Goal: Task Accomplishment & Management: Use online tool/utility

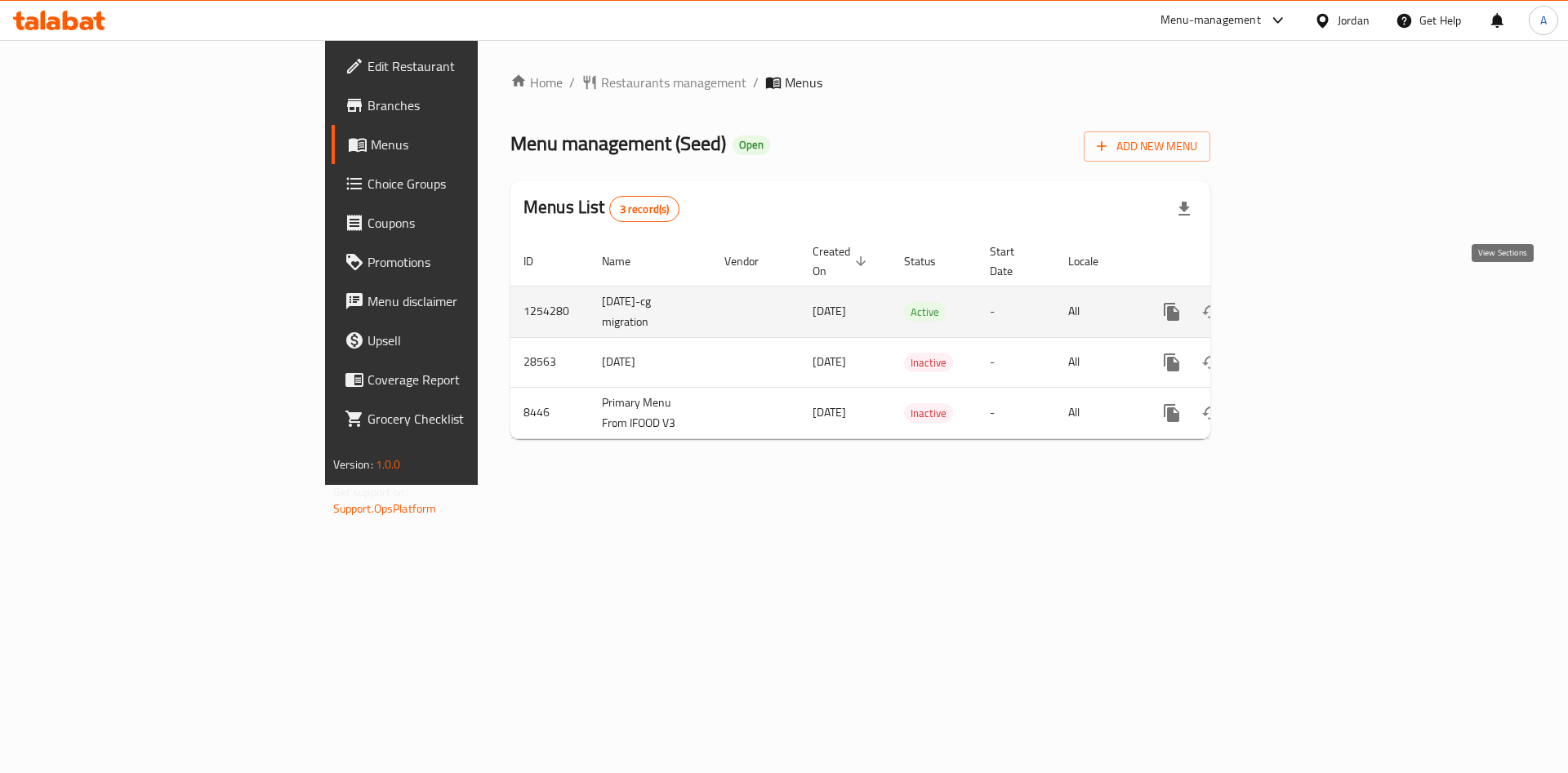
click at [1300, 303] on icon "enhanced table" at bounding box center [1289, 312] width 20 height 20
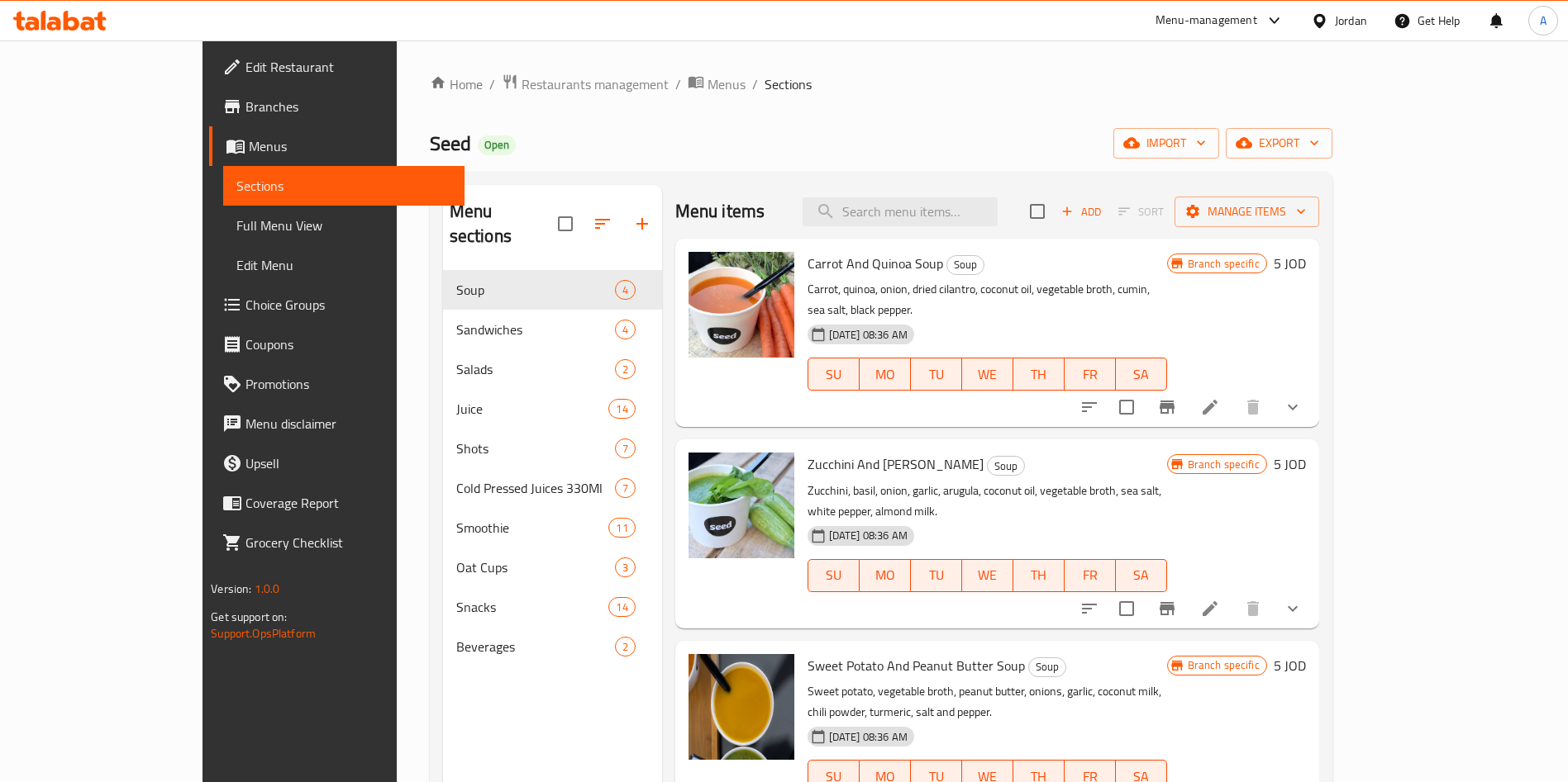
click at [821, 174] on div "Menu sections Soup 4 Sandwiches 4 Salads 2 Juice 14 Shots 7 Cold Pressed Juices…" at bounding box center [880, 576] width 902 height 809
click at [973, 221] on input "search" at bounding box center [899, 212] width 195 height 29
click at [972, 218] on input "search" at bounding box center [899, 212] width 195 height 29
click at [943, 209] on input "search" at bounding box center [899, 212] width 195 height 29
paste input "Quinoa"
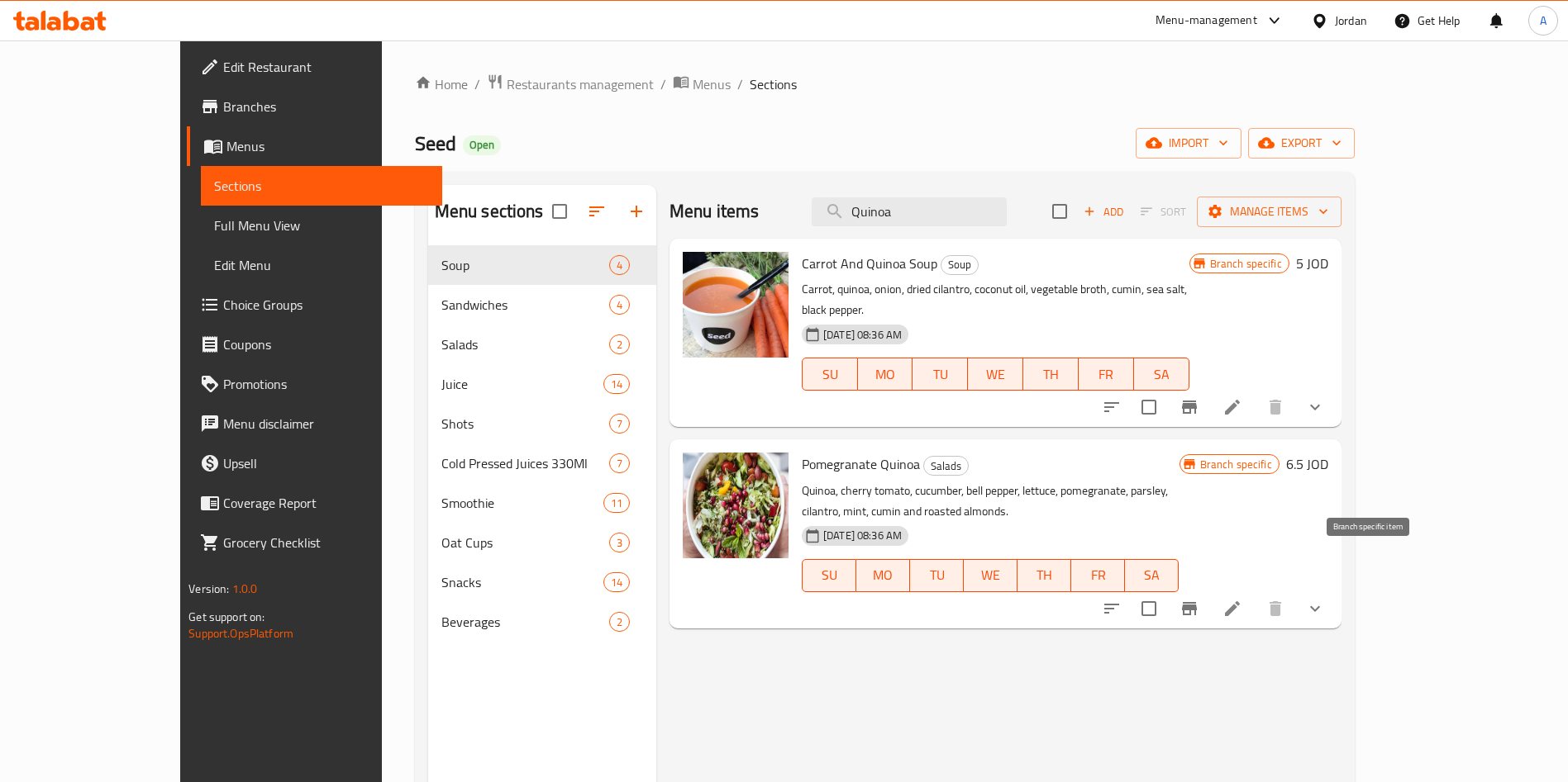
type input "Quinoa"
click at [1199, 599] on icon "Branch-specific-item" at bounding box center [1189, 609] width 20 height 20
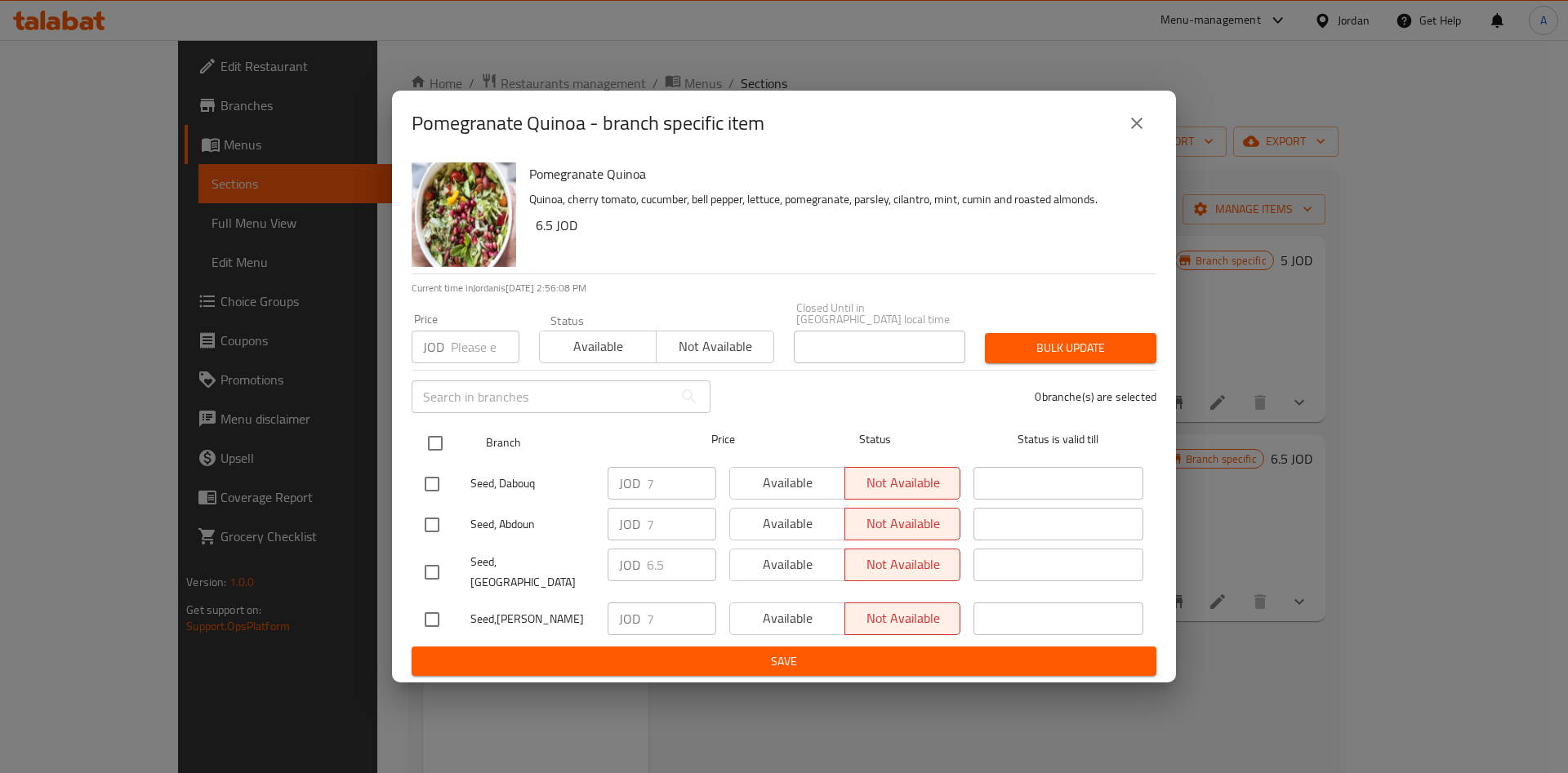
click at [436, 440] on input "checkbox" at bounding box center [436, 443] width 34 height 34
checkbox input "true"
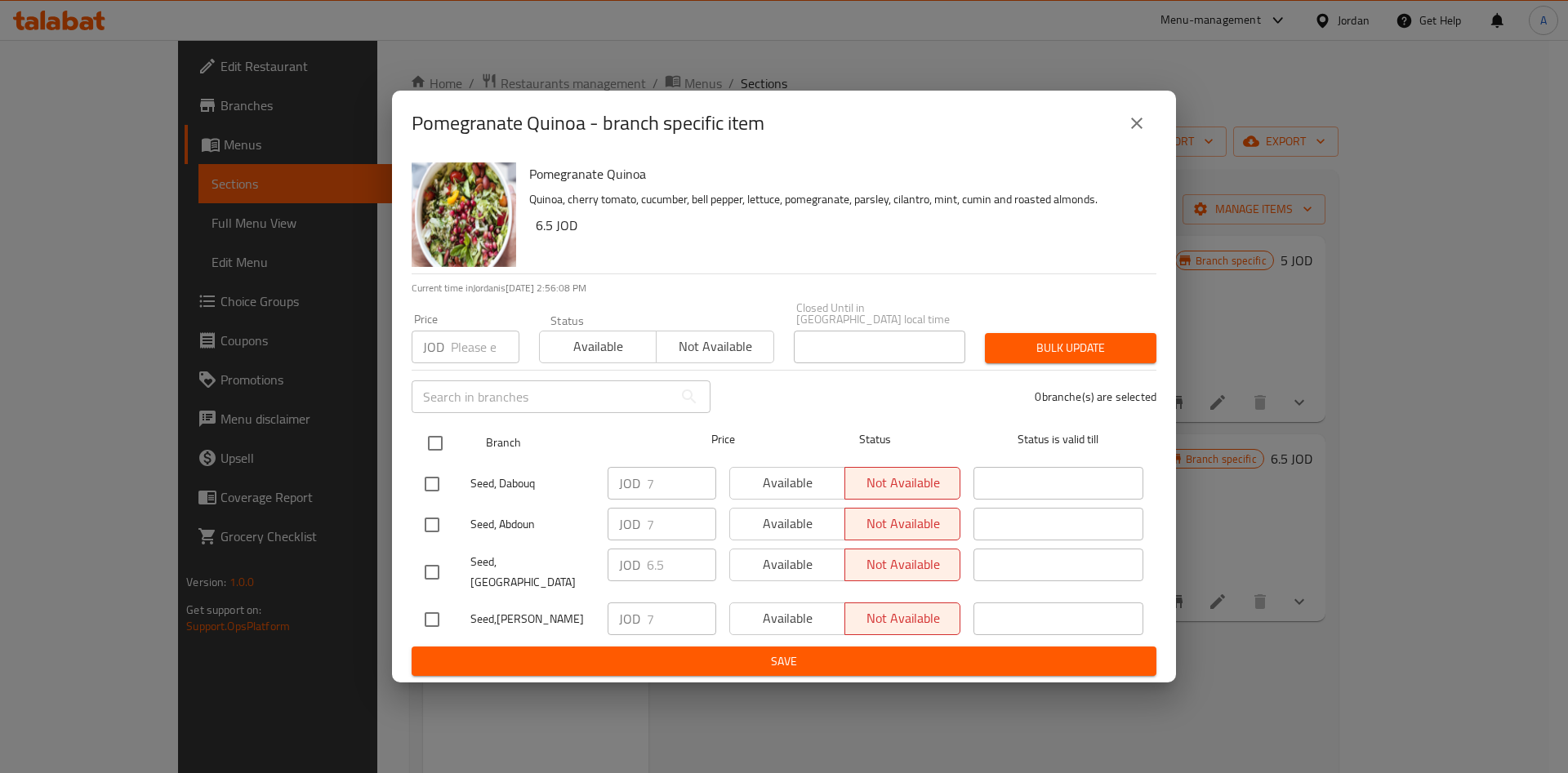
checkbox input "true"
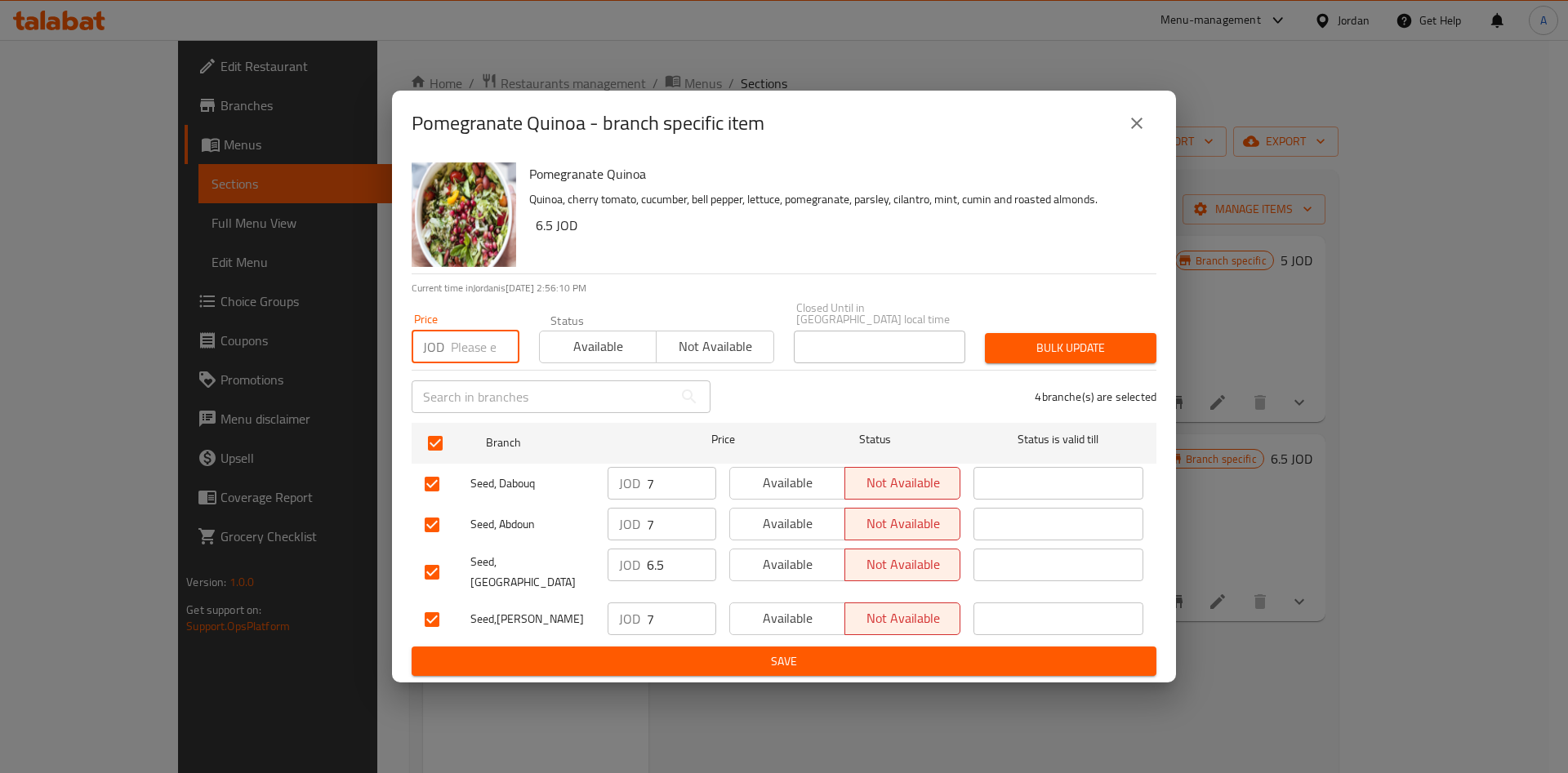
click at [487, 357] on input "number" at bounding box center [485, 347] width 69 height 33
type input "5"
click at [1066, 351] on span "Bulk update" at bounding box center [1071, 348] width 146 height 21
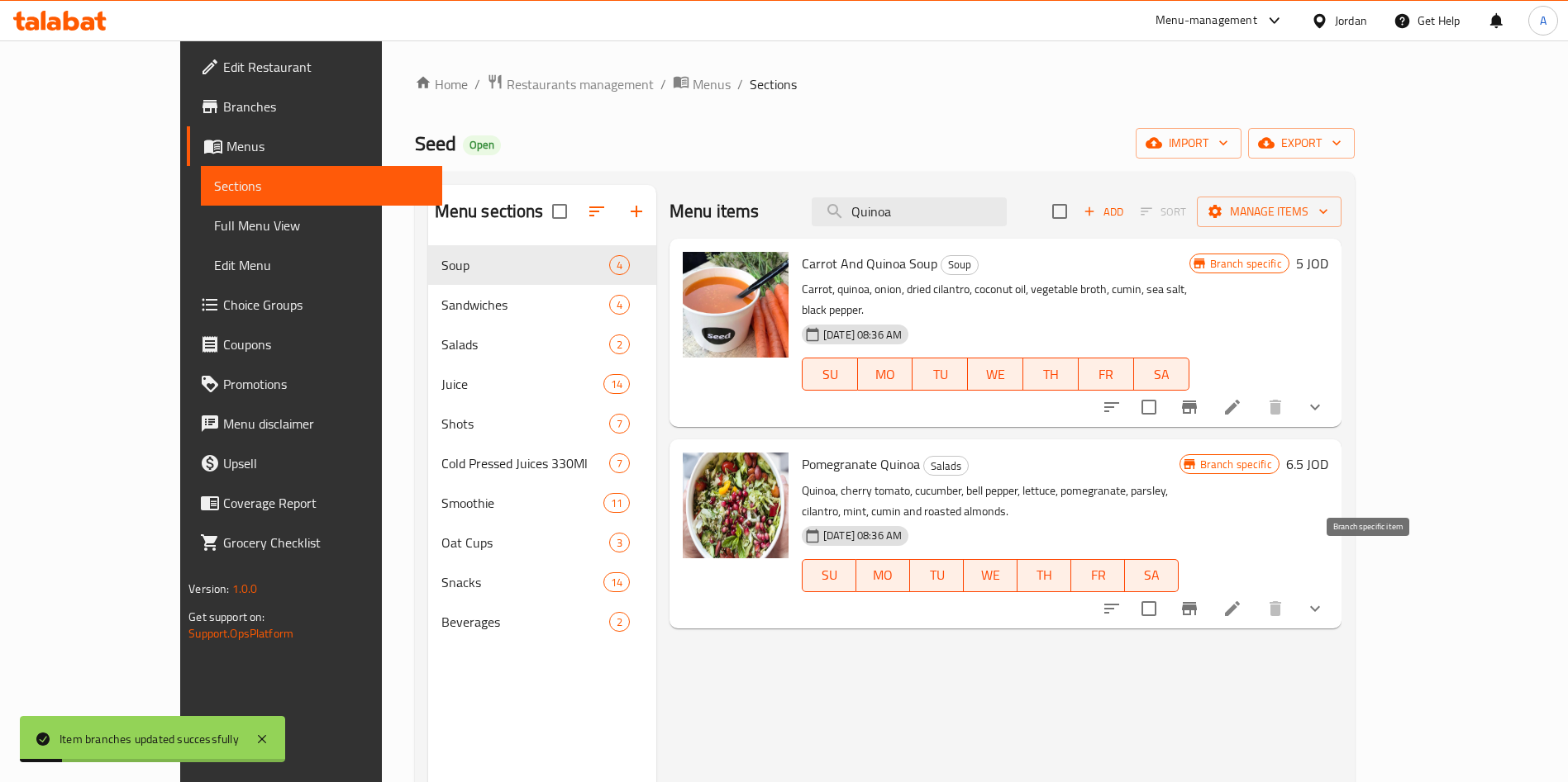
click at [1199, 599] on icon "Branch-specific-item" at bounding box center [1189, 609] width 20 height 20
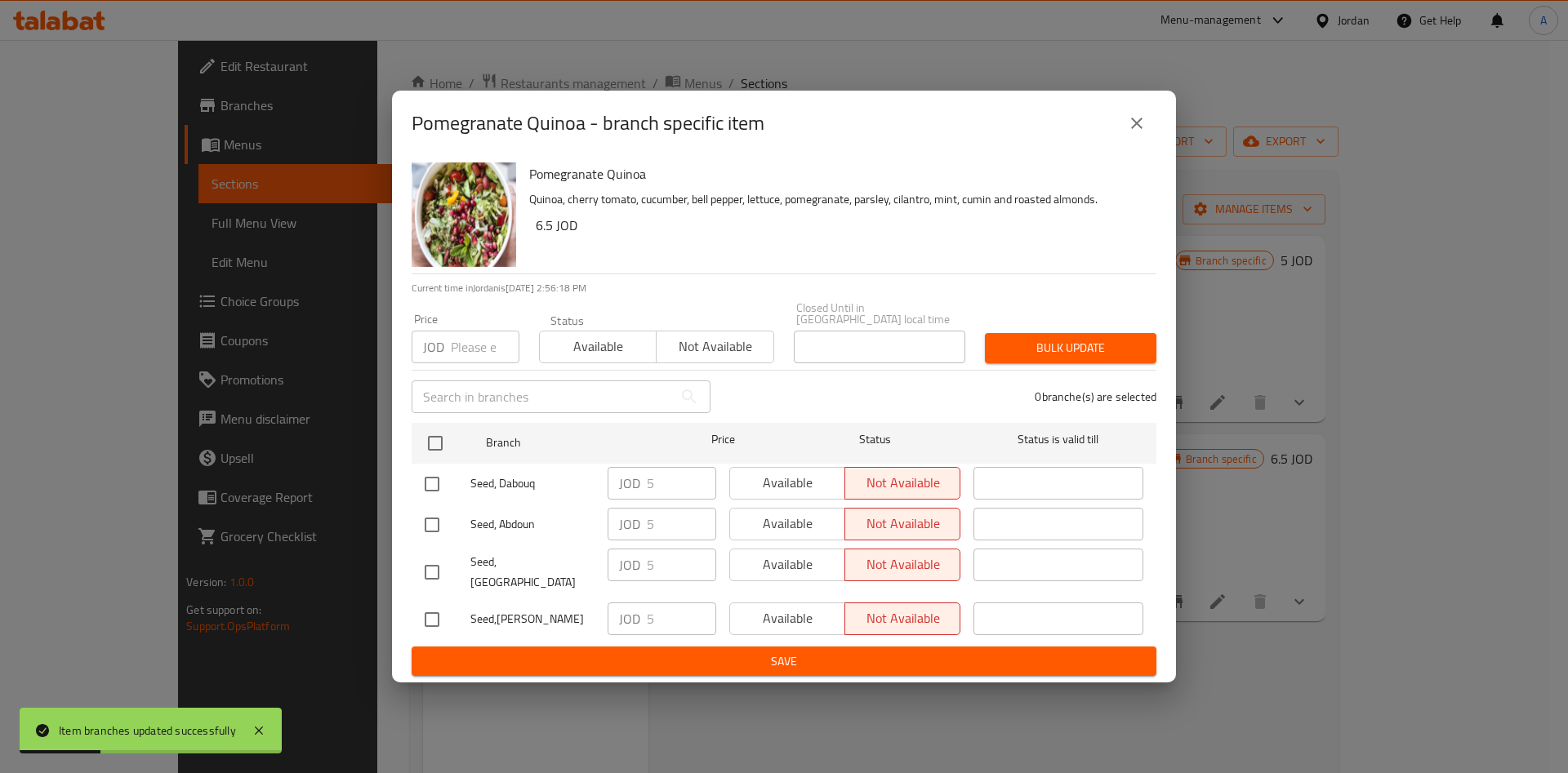
click at [1140, 133] on icon "close" at bounding box center [1137, 123] width 20 height 20
